Goal: Navigation & Orientation: Find specific page/section

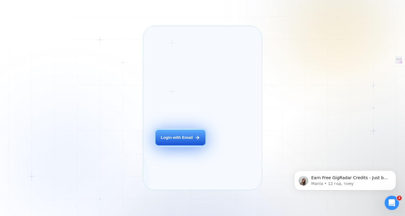
click at [167, 145] on button "Login with Email" at bounding box center [180, 138] width 50 height 16
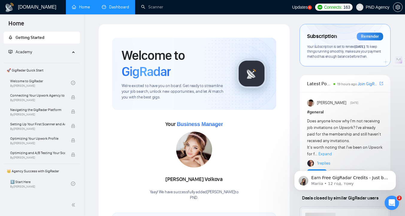
click at [126, 7] on link "Dashboard" at bounding box center [115, 6] width 27 height 5
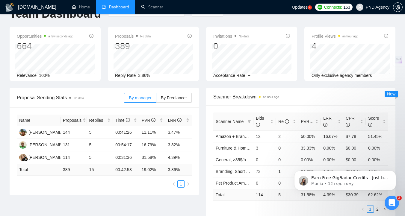
scroll to position [17, 0]
click at [168, 99] on span "By Freelancer" at bounding box center [174, 97] width 26 height 5
click at [156, 99] on input "By Freelancer" at bounding box center [156, 99] width 0 height 0
click at [169, 99] on span "By Freelancer" at bounding box center [174, 97] width 26 height 5
click at [156, 99] on input "By Freelancer" at bounding box center [156, 99] width 0 height 0
